Goal: Communication & Community: Answer question/provide support

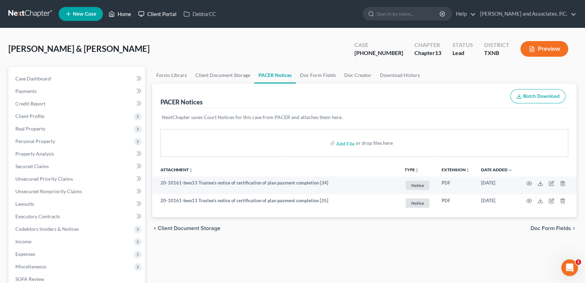
drag, startPoint x: 131, startPoint y: 13, endPoint x: 138, endPoint y: 15, distance: 7.1
click at [131, 13] on link "Home" at bounding box center [120, 14] width 30 height 13
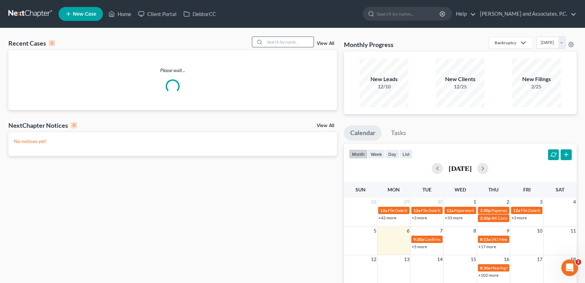
click at [278, 41] on input "search" at bounding box center [289, 42] width 49 height 10
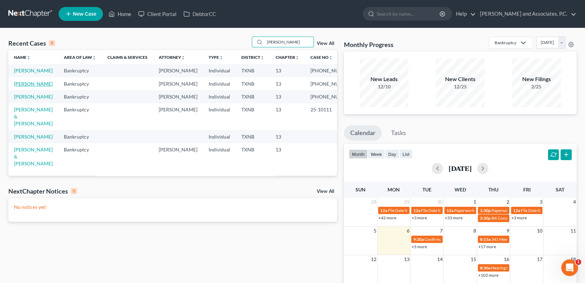
type input "[PERSON_NAME]"
click at [35, 87] on link "[PERSON_NAME]" at bounding box center [33, 84] width 39 height 6
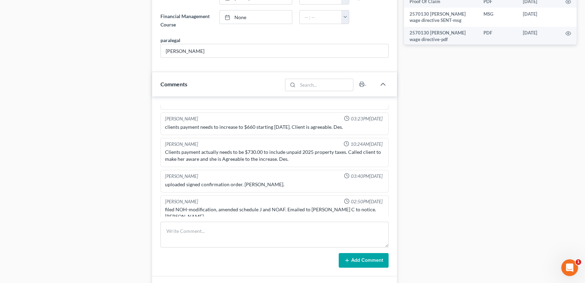
scroll to position [523, 0]
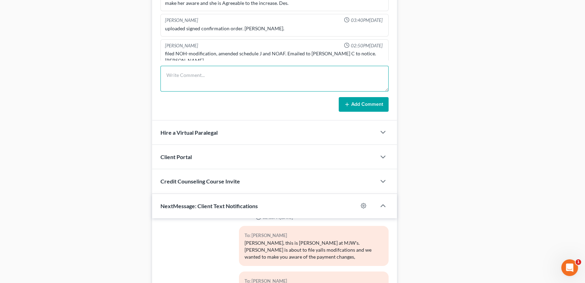
click at [173, 75] on textarea at bounding box center [274, 79] width 228 height 26
type textarea "noticed out-MC"
click at [362, 104] on button "Add Comment" at bounding box center [364, 104] width 50 height 15
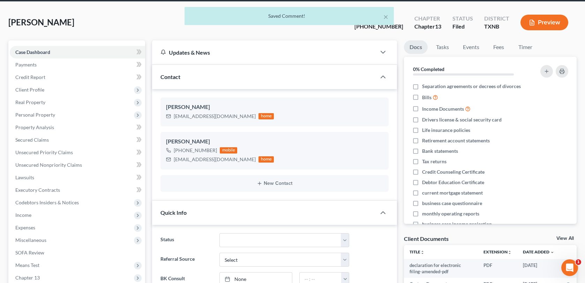
scroll to position [0, 0]
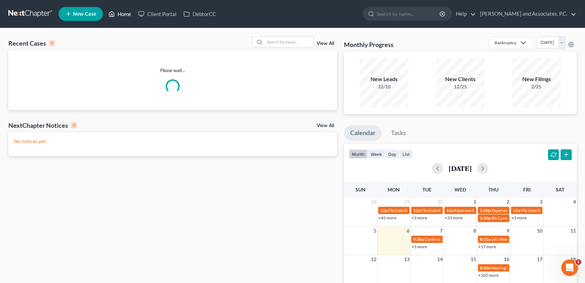
click at [126, 10] on link "Home" at bounding box center [120, 14] width 30 height 13
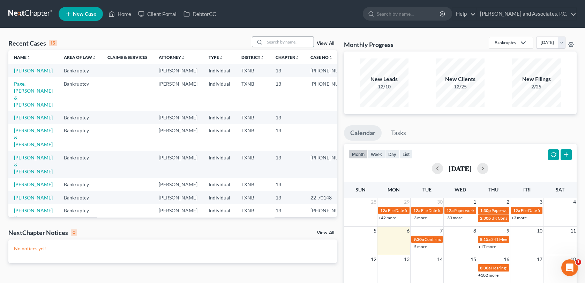
click at [288, 40] on input "search" at bounding box center [289, 42] width 49 height 10
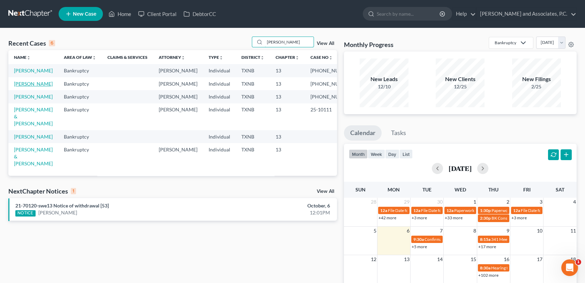
type input "[PERSON_NAME]"
click at [29, 87] on link "[PERSON_NAME]" at bounding box center [33, 84] width 39 height 6
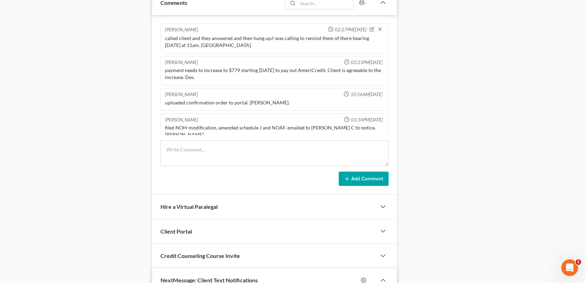
scroll to position [418, 0]
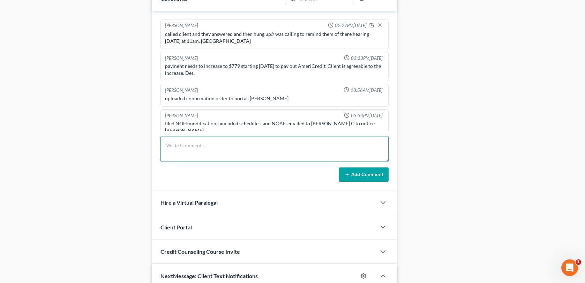
click at [170, 148] on textarea at bounding box center [274, 149] width 228 height 26
type textarea "noticed out-MC"
click at [341, 172] on button "Add Comment" at bounding box center [364, 175] width 50 height 15
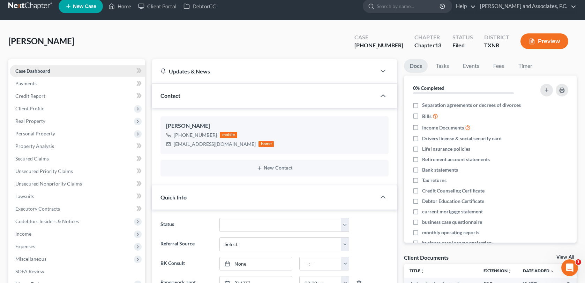
scroll to position [0, 0]
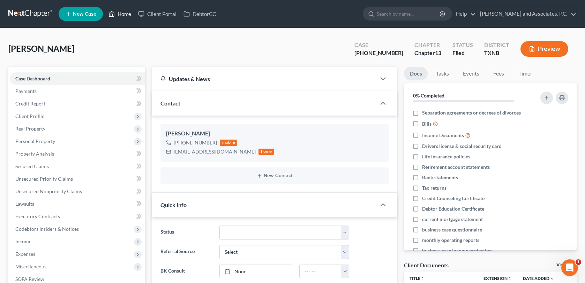
click at [131, 12] on link "Home" at bounding box center [120, 14] width 30 height 13
click at [124, 13] on link "Home" at bounding box center [120, 14] width 30 height 13
click at [127, 13] on link "Home" at bounding box center [120, 14] width 30 height 13
click at [124, 12] on link "Home" at bounding box center [120, 14] width 30 height 13
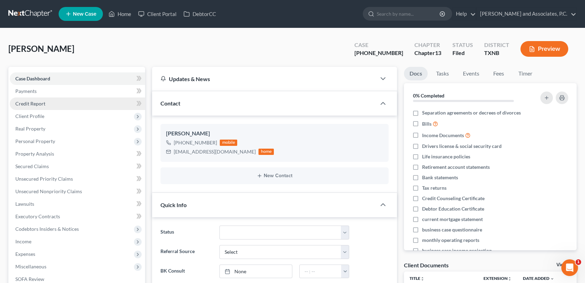
click at [96, 100] on link "Credit Report" at bounding box center [77, 104] width 135 height 13
drag, startPoint x: 118, startPoint y: 16, endPoint x: 138, endPoint y: 13, distance: 20.2
click at [119, 16] on link "Home" at bounding box center [120, 14] width 30 height 13
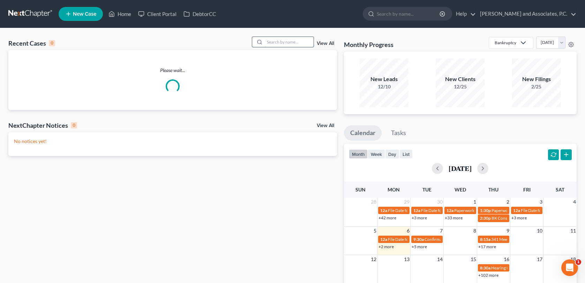
click at [288, 39] on input "search" at bounding box center [289, 42] width 49 height 10
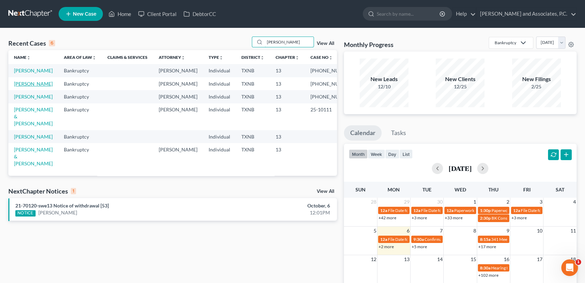
type input "[PERSON_NAME]"
click at [36, 87] on link "[PERSON_NAME]" at bounding box center [33, 84] width 39 height 6
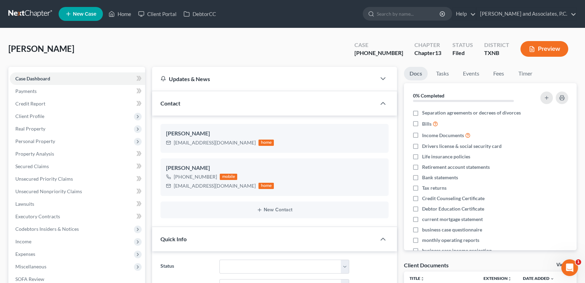
scroll to position [369, 0]
click at [34, 117] on span "Client Profile" at bounding box center [29, 116] width 29 height 6
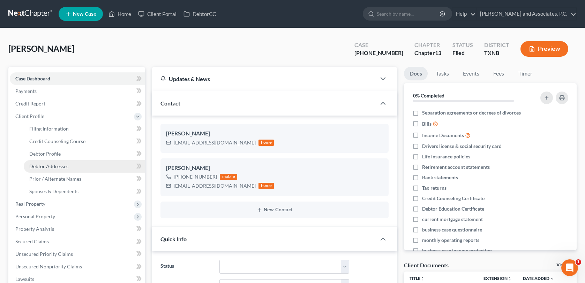
click at [38, 165] on span "Debtor Addresses" at bounding box center [48, 167] width 39 height 6
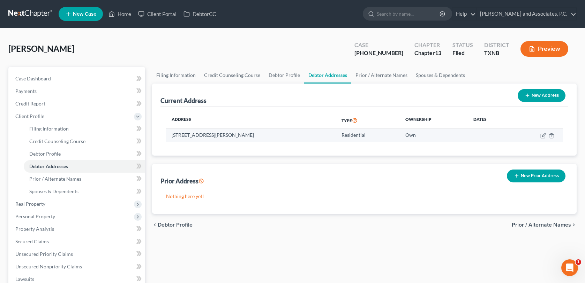
drag, startPoint x: 173, startPoint y: 135, endPoint x: 257, endPoint y: 138, distance: 84.8
click at [257, 138] on td "[STREET_ADDRESS][PERSON_NAME]" at bounding box center [251, 135] width 170 height 13
copy td "[STREET_ADDRESS][PERSON_NAME]"
click at [123, 15] on link "Home" at bounding box center [120, 14] width 30 height 13
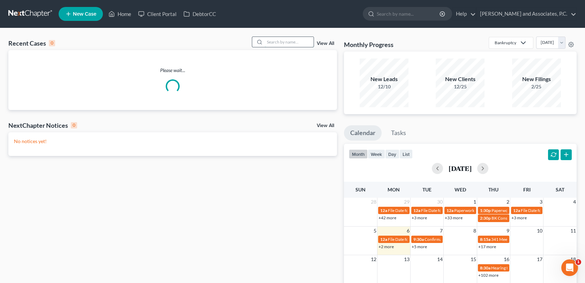
click at [281, 42] on input "search" at bounding box center [289, 42] width 49 height 10
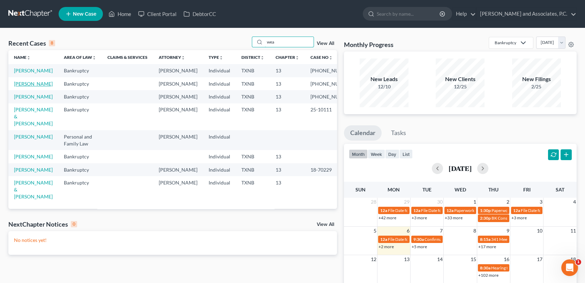
type input "wea"
click at [33, 87] on link "[PERSON_NAME]" at bounding box center [33, 84] width 39 height 6
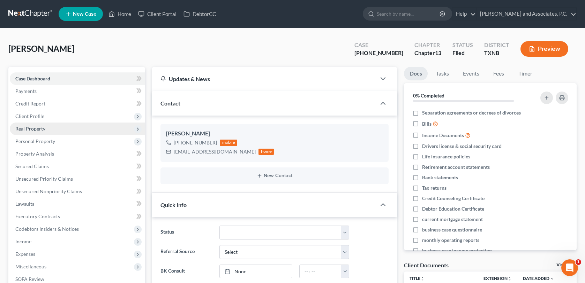
scroll to position [178, 0]
click at [31, 116] on span "Client Profile" at bounding box center [29, 116] width 29 height 6
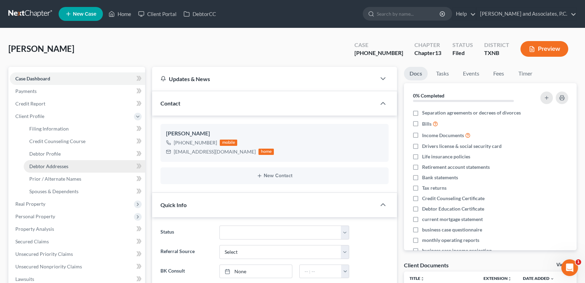
click at [34, 167] on span "Debtor Addresses" at bounding box center [48, 167] width 39 height 6
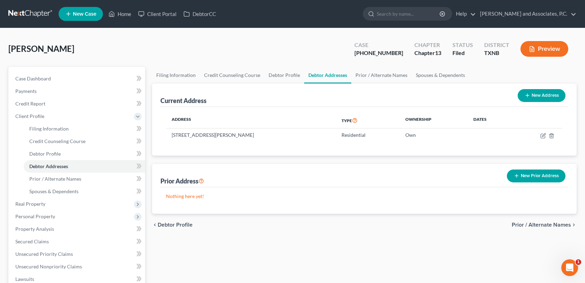
click at [22, 55] on div "[PERSON_NAME] Upgraded Case [PHONE_NUMBER] Chapter Chapter 13 Status [GEOGRAPHI…" at bounding box center [292, 52] width 568 height 30
click at [119, 15] on link "Home" at bounding box center [120, 14] width 30 height 13
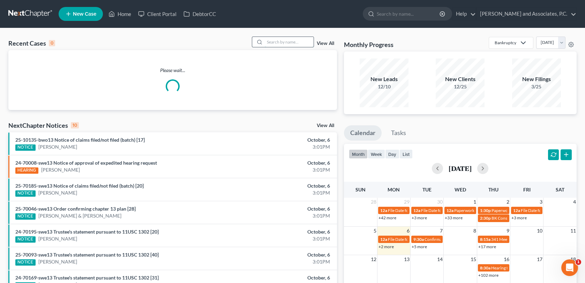
click at [279, 40] on input "search" at bounding box center [289, 42] width 49 height 10
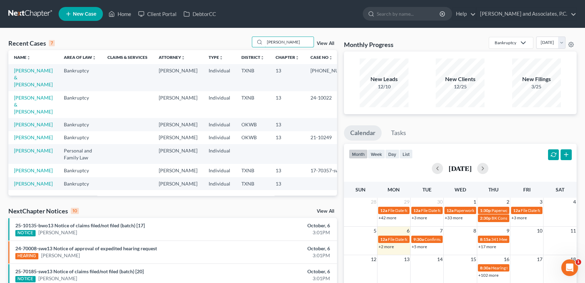
type input "[PERSON_NAME]"
click at [32, 74] on td "[PERSON_NAME] & [PERSON_NAME]" at bounding box center [33, 77] width 50 height 27
drag, startPoint x: 32, startPoint y: 74, endPoint x: 20, endPoint y: 70, distance: 13.4
click at [20, 70] on link "[PERSON_NAME] & [PERSON_NAME]" at bounding box center [33, 78] width 39 height 20
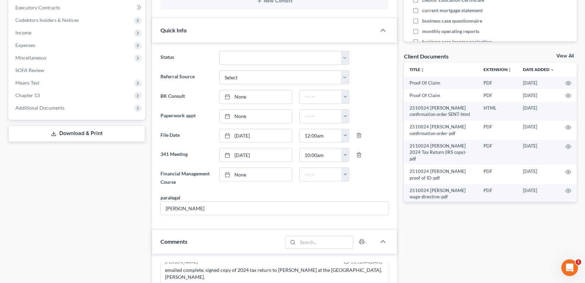
scroll to position [209, 0]
click at [37, 108] on span "Additional Documents" at bounding box center [39, 108] width 49 height 6
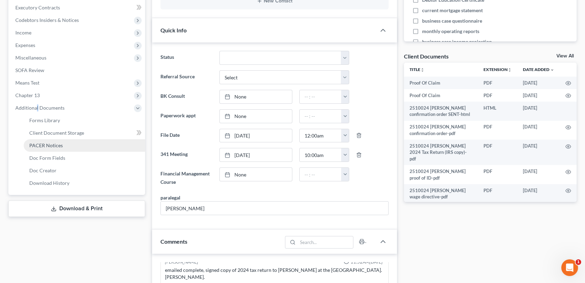
click at [55, 146] on span "PACER Notices" at bounding box center [45, 146] width 33 height 6
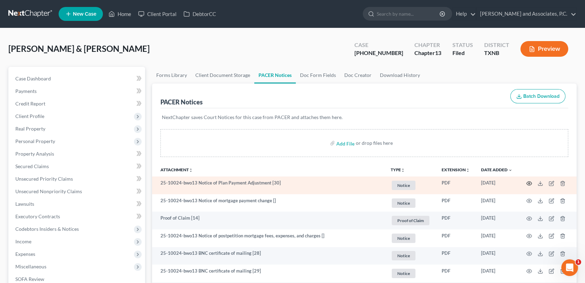
click at [529, 183] on circle "button" at bounding box center [528, 183] width 1 height 1
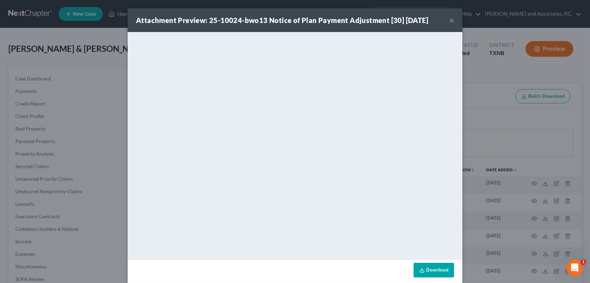
click at [449, 22] on button "×" at bounding box center [451, 20] width 5 height 8
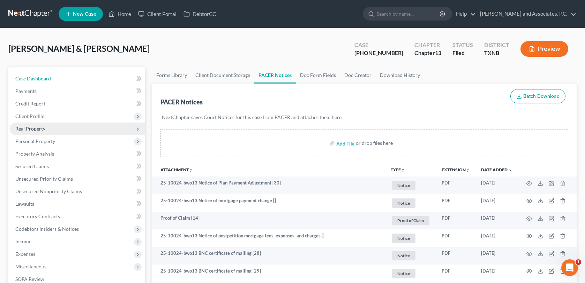
drag, startPoint x: 42, startPoint y: 79, endPoint x: 109, endPoint y: 123, distance: 80.5
click at [42, 79] on span "Case Dashboard" at bounding box center [33, 79] width 36 height 6
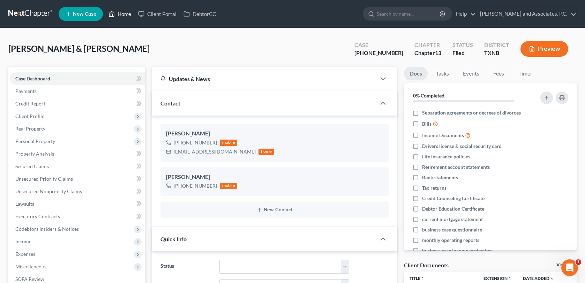
click at [124, 15] on link "Home" at bounding box center [120, 14] width 30 height 13
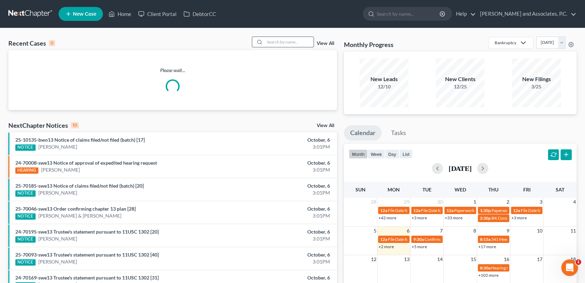
click at [283, 44] on input "search" at bounding box center [289, 42] width 49 height 10
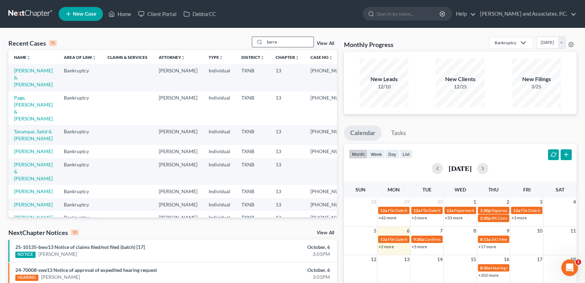
type input "berre"
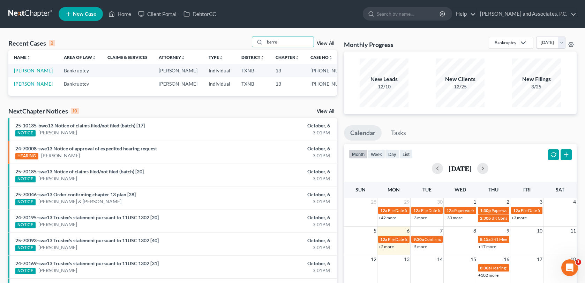
click at [36, 70] on link "[PERSON_NAME]" at bounding box center [33, 71] width 39 height 6
select select "0"
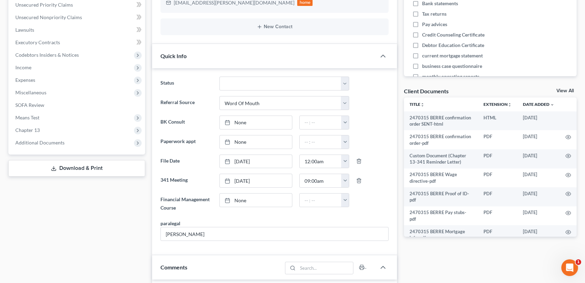
scroll to position [1509, 0]
click at [47, 142] on span "Additional Documents" at bounding box center [39, 143] width 49 height 6
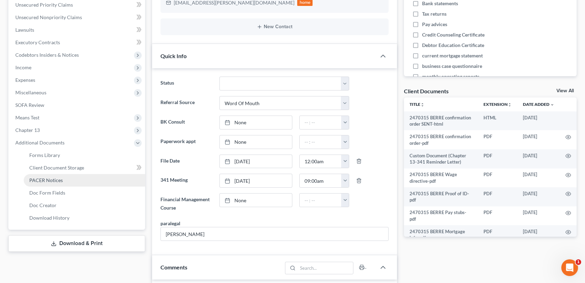
click at [60, 180] on span "PACER Notices" at bounding box center [45, 180] width 33 height 6
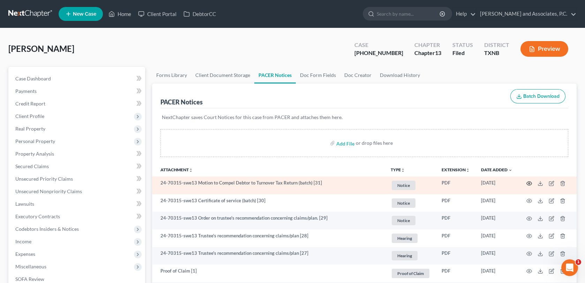
click at [529, 185] on icon "button" at bounding box center [528, 184] width 5 height 4
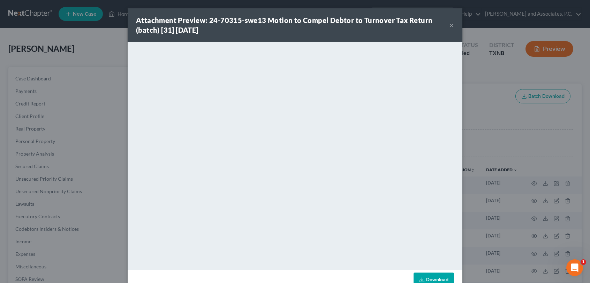
click at [450, 23] on button "×" at bounding box center [451, 25] width 5 height 8
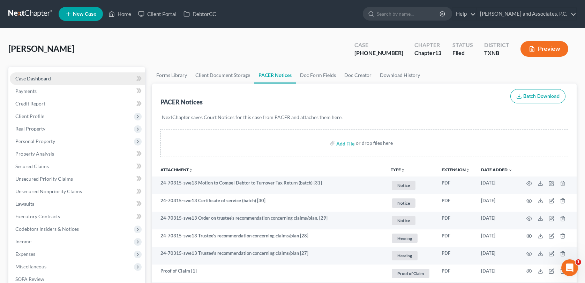
drag, startPoint x: 44, startPoint y: 78, endPoint x: 51, endPoint y: 78, distance: 7.0
click at [44, 78] on span "Case Dashboard" at bounding box center [33, 79] width 36 height 6
select select "0"
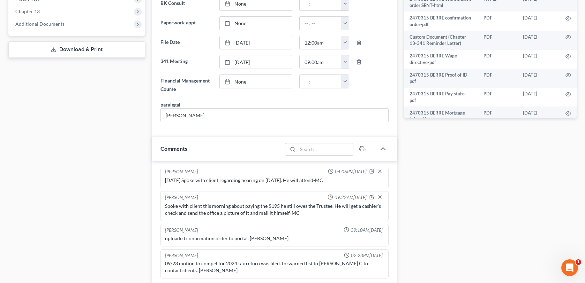
scroll to position [314, 0]
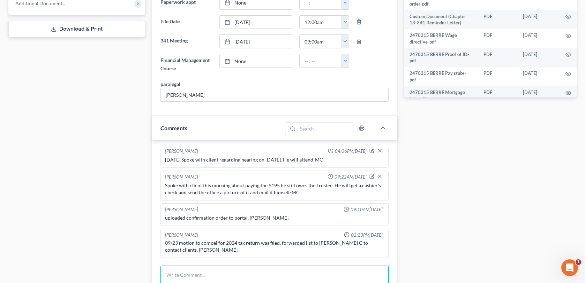
click at [178, 274] on textarea at bounding box center [274, 279] width 228 height 26
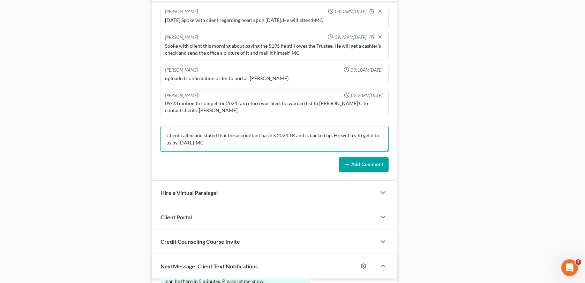
type textarea "Client called and stated that the accountant has his 2024 TR and is backed up. …"
click at [360, 165] on button "Add Comment" at bounding box center [364, 165] width 50 height 15
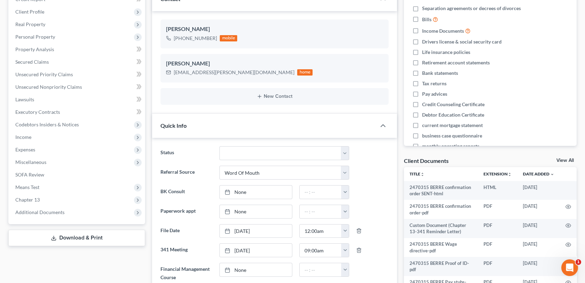
scroll to position [0, 0]
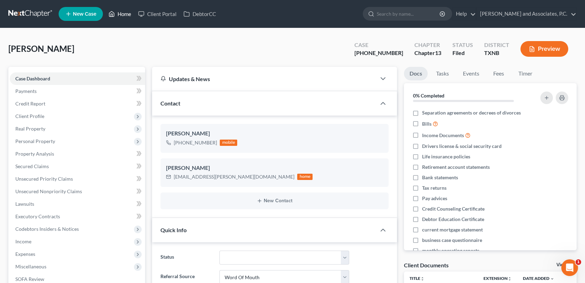
click at [121, 15] on link "Home" at bounding box center [120, 14] width 30 height 13
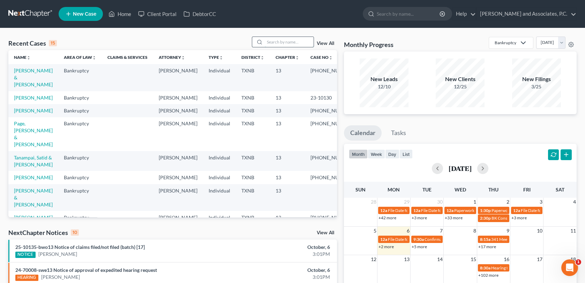
click at [284, 43] on input "search" at bounding box center [289, 42] width 49 height 10
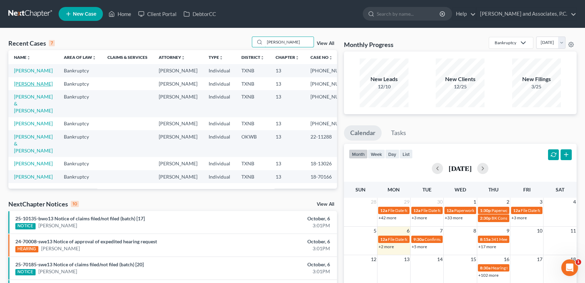
type input "[PERSON_NAME]"
click at [38, 87] on link "[PERSON_NAME]" at bounding box center [33, 84] width 39 height 6
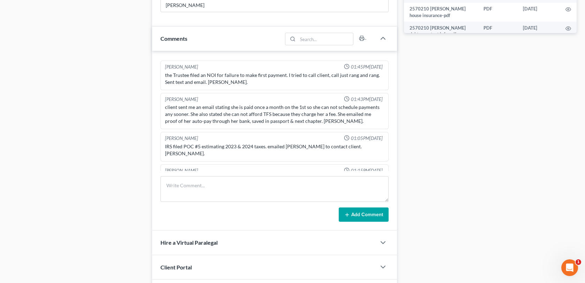
scroll to position [383, 0]
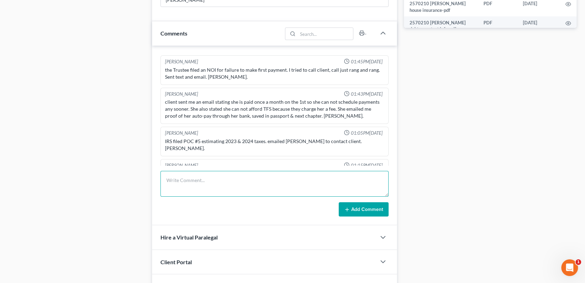
click at [195, 178] on textarea at bounding box center [274, 184] width 228 height 26
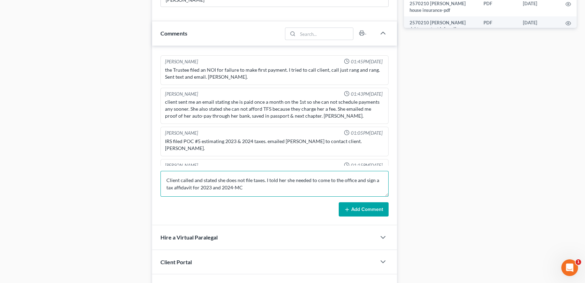
type textarea "Client called and stated she does not file taxes. I told her she needed to come…"
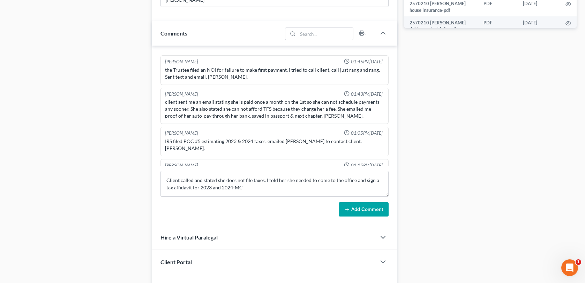
click at [365, 209] on button "Add Comment" at bounding box center [364, 210] width 50 height 15
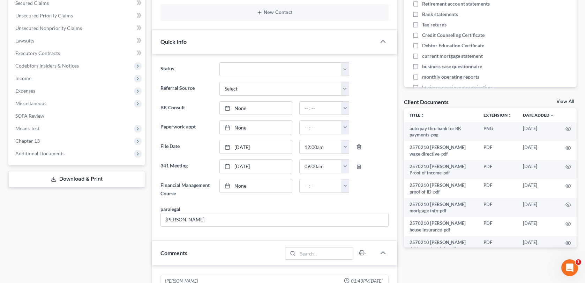
scroll to position [0, 0]
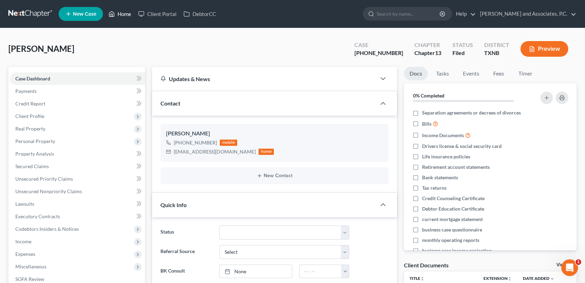
click at [129, 13] on link "Home" at bounding box center [120, 14] width 30 height 13
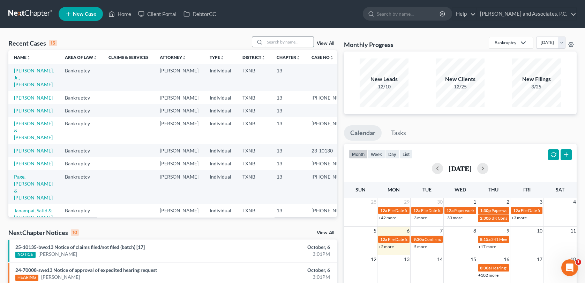
click at [272, 44] on input "search" at bounding box center [289, 42] width 49 height 10
type input "sears"
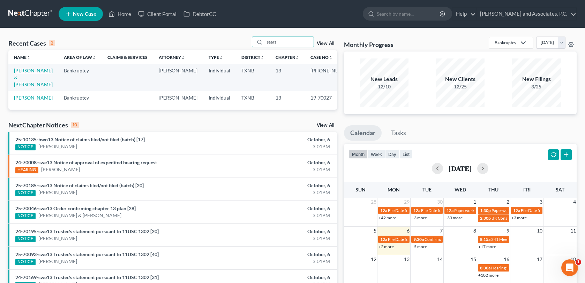
click at [36, 73] on link "[PERSON_NAME] & [PERSON_NAME]" at bounding box center [33, 78] width 39 height 20
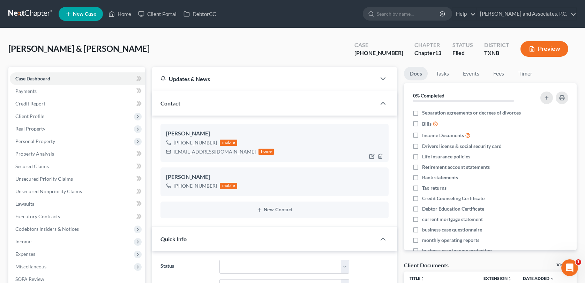
scroll to position [191, 0]
click at [369, 158] on icon "button" at bounding box center [371, 156] width 4 height 4
select select "0"
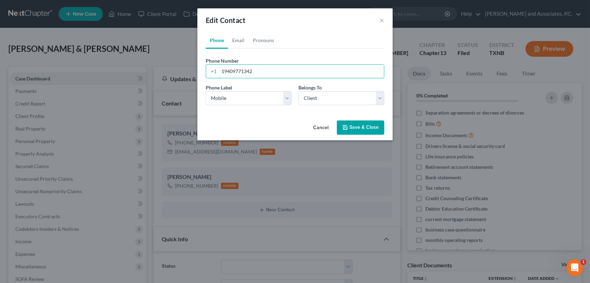
drag, startPoint x: 253, startPoint y: 71, endPoint x: 202, endPoint y: 78, distance: 51.6
click at [202, 78] on div "Phone Number * [PHONE_NUMBER]" at bounding box center [294, 67] width 185 height 21
type input "[PHONE_NUMBER]"
click at [238, 41] on link "Email" at bounding box center [238, 40] width 21 height 17
click at [278, 73] on input "[EMAIL_ADDRESS][DOMAIN_NAME]" at bounding box center [301, 71] width 165 height 13
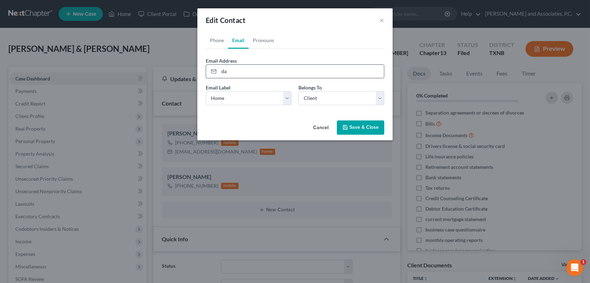
type input "d"
type input "[EMAIL_ADDRESS][DOMAIN_NAME]"
click at [363, 130] on button "Save & Close" at bounding box center [360, 128] width 47 height 15
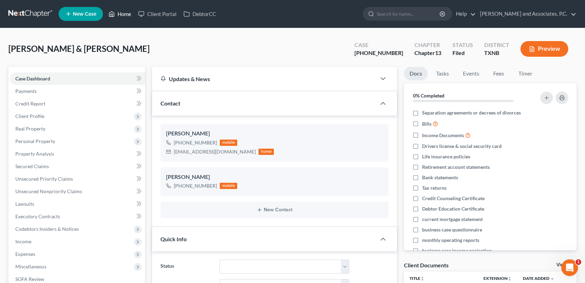
drag, startPoint x: 123, startPoint y: 16, endPoint x: 127, endPoint y: 16, distance: 3.8
click at [123, 16] on link "Home" at bounding box center [120, 14] width 30 height 13
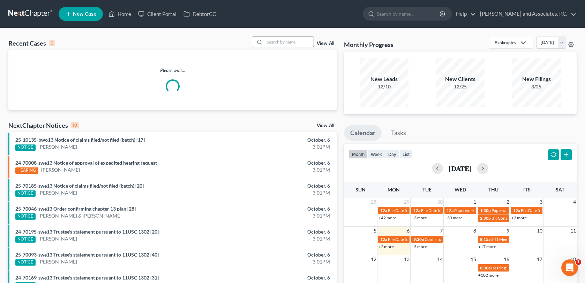
click at [272, 45] on input "search" at bounding box center [289, 42] width 49 height 10
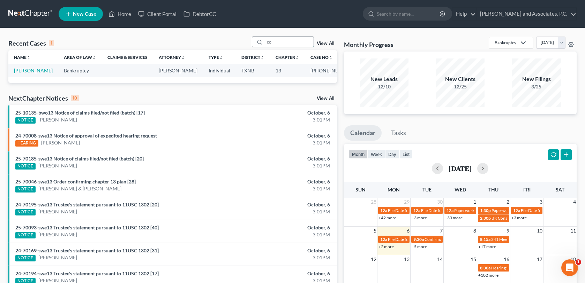
type input "c"
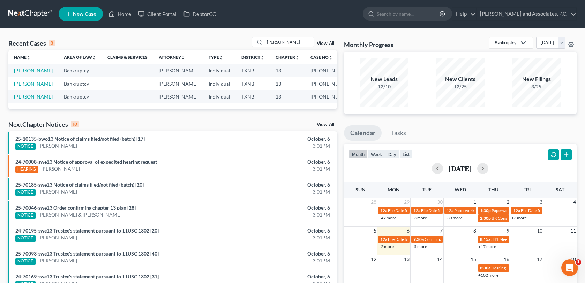
click at [238, 18] on ul "New Case Home Client Portal DebtorCC - No Result - See all results Or Press Ent…" at bounding box center [318, 14] width 518 height 18
drag, startPoint x: 280, startPoint y: 44, endPoint x: 253, endPoint y: 46, distance: 26.6
click at [253, 46] on div "[PERSON_NAME]" at bounding box center [283, 42] width 62 height 11
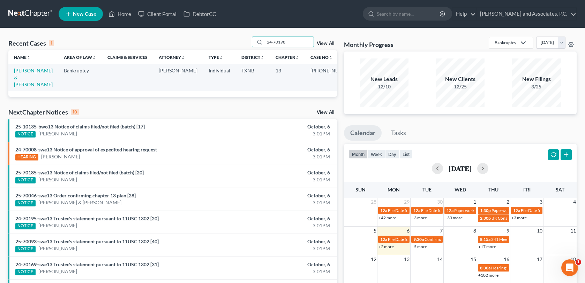
drag, startPoint x: 291, startPoint y: 41, endPoint x: 250, endPoint y: 51, distance: 42.8
click at [250, 50] on div "Recent Cases 1 24-70198 View All Name unfold_more expand_more expand_less Area …" at bounding box center [172, 67] width 328 height 60
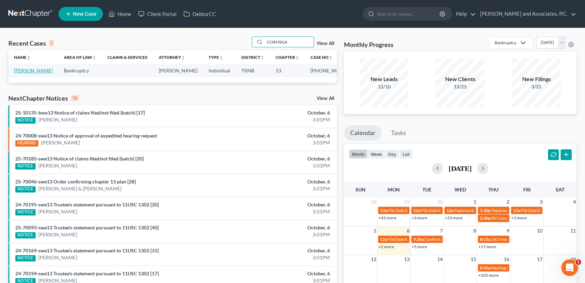
type input "CORNSILK"
click at [33, 71] on link "[PERSON_NAME]" at bounding box center [33, 71] width 39 height 6
select select "1"
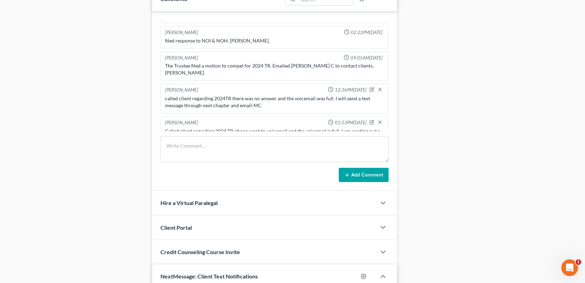
scroll to position [418, 0]
click at [169, 147] on textarea at bounding box center [274, 149] width 228 height 26
click at [438, 202] on div "Docs Tasks Events Fees Timer 0% Completed Nothing here yet! Separation agreemen…" at bounding box center [490, 47] width 180 height 797
click at [187, 147] on textarea at bounding box center [274, 149] width 228 height 26
type textarea "U"
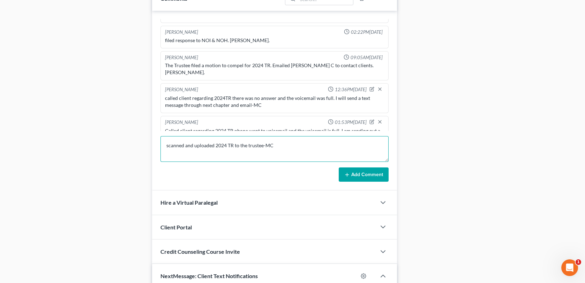
type textarea "scanned and uploaded 2024 TR to the trustee-MC"
click at [373, 174] on button "Add Comment" at bounding box center [364, 175] width 50 height 15
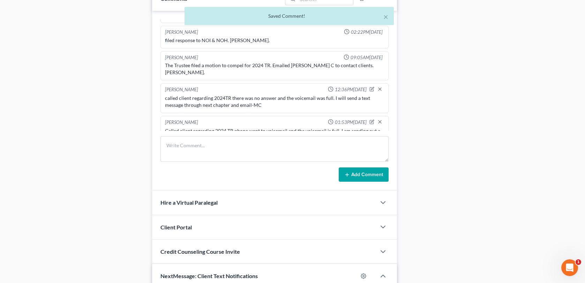
scroll to position [276, 0]
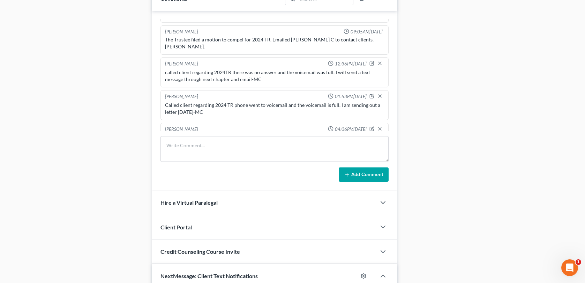
click at [454, 252] on div "Docs Tasks Events Fees Timer 0% Completed Nothing here yet! Separation agreemen…" at bounding box center [490, 47] width 180 height 797
click at [443, 177] on div "Docs Tasks Events Fees Timer 0% Completed Nothing here yet! Separation agreemen…" at bounding box center [490, 47] width 180 height 797
